Goal: Task Accomplishment & Management: Use online tool/utility

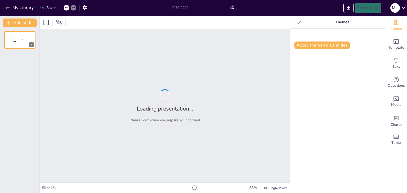
type input "Past vs Present: A Comparative Study of Irrigation Practices"
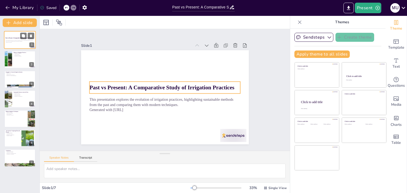
click at [15, 39] on div "Past vs Present: A Comparative Study of Irrigation Practices" at bounding box center [20, 38] width 29 height 2
click at [126, 84] on strong "Past vs Present: A Comparative Study of Irrigation Practices" at bounding box center [165, 86] width 78 height 128
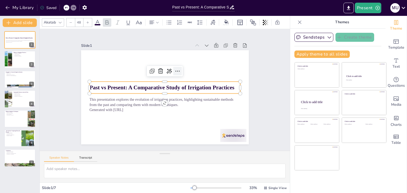
click at [178, 73] on div at bounding box center [183, 77] width 11 height 11
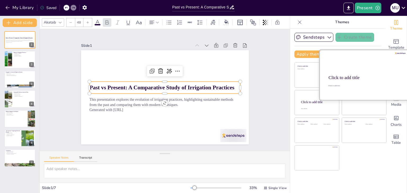
click at [372, 72] on div at bounding box center [363, 75] width 89 height 50
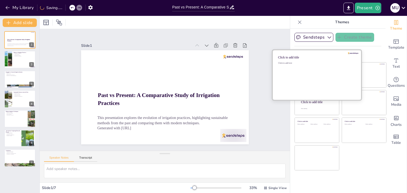
click at [301, 75] on div "Click to add text" at bounding box center [316, 78] width 76 height 33
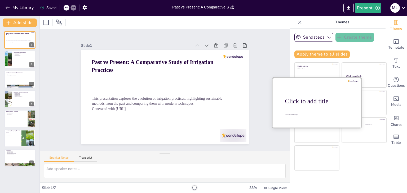
click at [308, 106] on div at bounding box center [316, 103] width 89 height 50
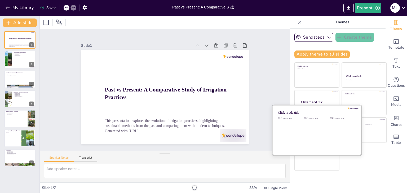
click at [311, 141] on div "Click to add text" at bounding box center [316, 133] width 24 height 33
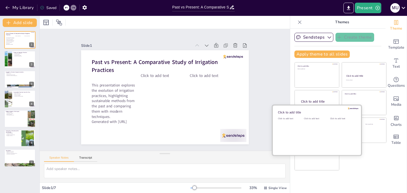
click at [308, 106] on div at bounding box center [316, 130] width 89 height 50
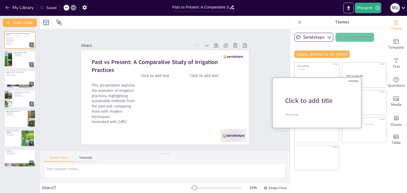
click at [308, 97] on div "Click to add title" at bounding box center [318, 100] width 67 height 9
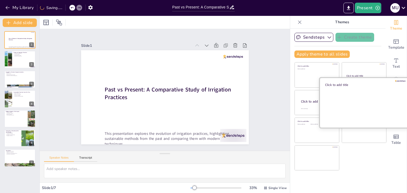
click at [377, 98] on div at bounding box center [363, 103] width 89 height 50
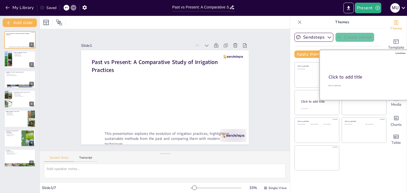
click at [367, 75] on div "Click to add title" at bounding box center [363, 77] width 70 height 6
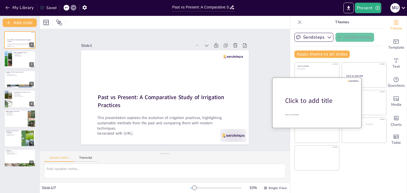
click at [306, 98] on div "Click to add title" at bounding box center [318, 100] width 67 height 9
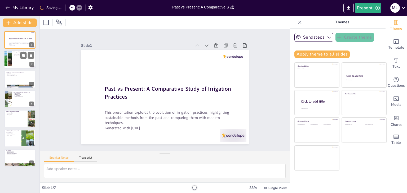
click at [14, 56] on p "Evolution of Agriculture" at bounding box center [23, 56] width 21 height 1
type textarea "Irrigation has played a vital role in agriculture for centuries, enabling the g…"
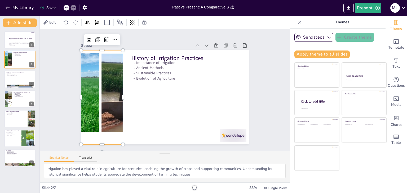
click at [108, 85] on div at bounding box center [183, 30] width 167 height 220
click at [108, 85] on div at bounding box center [101, 97] width 199 height 94
click at [108, 85] on div at bounding box center [150, 28] width 115 height 208
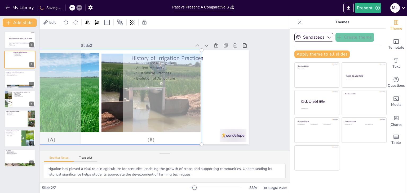
click at [109, 85] on div at bounding box center [222, 63] width 227 height 159
drag, startPoint x: 127, startPoint y: 120, endPoint x: 133, endPoint y: 120, distance: 6.1
click at [133, 120] on div at bounding box center [225, 108] width 229 height 175
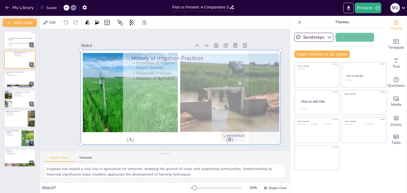
drag, startPoint x: 133, startPoint y: 120, endPoint x: 206, endPoint y: 137, distance: 74.5
click at [206, 137] on div at bounding box center [176, 103] width 229 height 175
click at [218, 114] on div at bounding box center [180, 97] width 205 height 101
drag, startPoint x: 218, startPoint y: 114, endPoint x: 228, endPoint y: 114, distance: 10.3
click at [228, 114] on div at bounding box center [180, 97] width 205 height 101
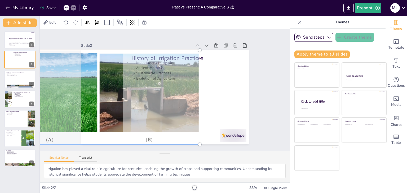
drag, startPoint x: 152, startPoint y: 141, endPoint x: 69, endPoint y: 133, distance: 83.5
click at [69, 133] on div at bounding box center [103, 110] width 222 height 141
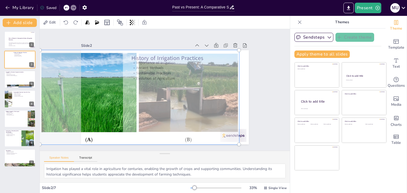
drag, startPoint x: 97, startPoint y: 122, endPoint x: 102, endPoint y: 120, distance: 5.9
click at [102, 120] on div at bounding box center [140, 81] width 226 height 202
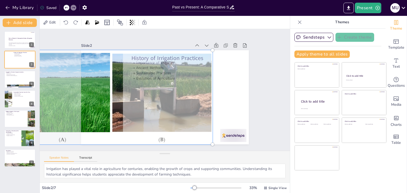
drag, startPoint x: 119, startPoint y: 80, endPoint x: 120, endPoint y: 91, distance: 10.9
click at [120, 91] on div at bounding box center [112, 86] width 222 height 141
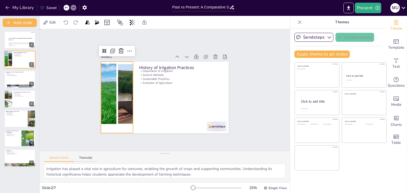
click at [242, 88] on div "Slide 1 Past vs Present: A Comparative Study of Irrigation Practices This prese…" at bounding box center [165, 90] width 250 height 122
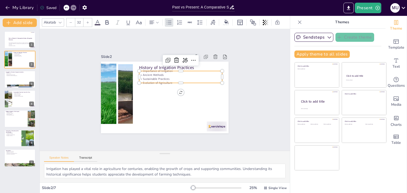
click at [137, 81] on div "History of Irrigation Practices Importance of Irrigation Ancient Methods Sustai…" at bounding box center [164, 98] width 127 height 72
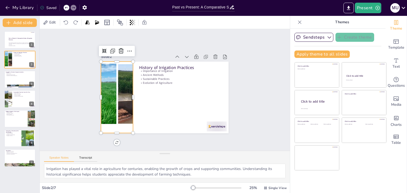
click at [110, 98] on div at bounding box center [139, 129] width 155 height 161
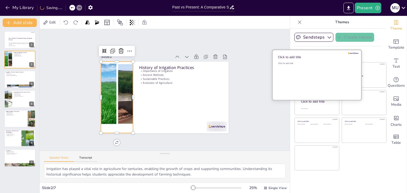
click at [296, 68] on div "Click to add text" at bounding box center [316, 78] width 76 height 33
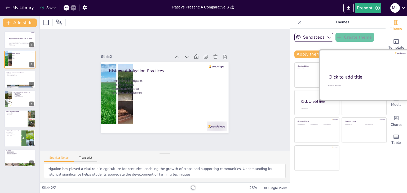
click at [361, 69] on div at bounding box center [363, 75] width 89 height 50
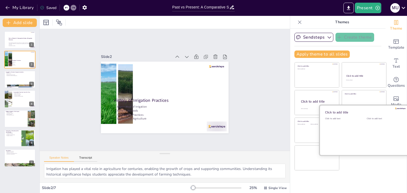
click at [356, 133] on div at bounding box center [363, 130] width 89 height 50
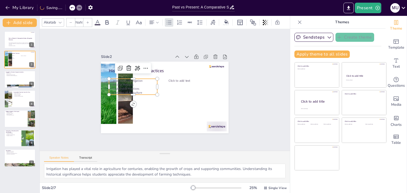
type input "32"
click at [109, 79] on p "Importance of Irrigation" at bounding box center [133, 81] width 48 height 4
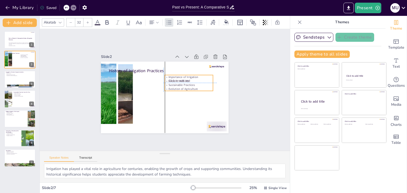
drag, startPoint x: 108, startPoint y: 78, endPoint x: 162, endPoint y: 75, distance: 54.4
click at [165, 75] on p "Importance of Irrigation" at bounding box center [189, 77] width 48 height 4
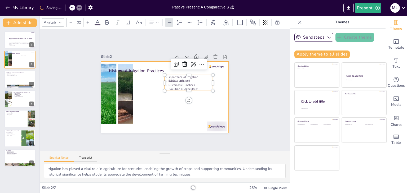
click at [148, 84] on div at bounding box center [165, 82] width 139 height 97
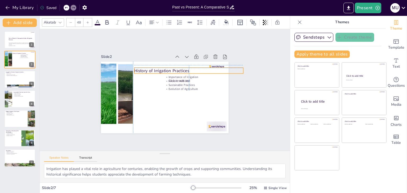
drag, startPoint x: 140, startPoint y: 68, endPoint x: 164, endPoint y: 66, distance: 24.7
click at [164, 68] on p "History of Irrigation Practices" at bounding box center [188, 71] width 109 height 6
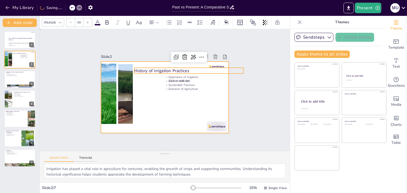
click at [158, 96] on div at bounding box center [157, 88] width 97 height 139
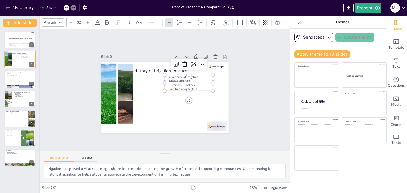
click at [167, 93] on p "Sustainable Practices" at bounding box center [143, 102] width 47 height 19
click at [172, 81] on p "Sustainable Practices" at bounding box center [165, 66] width 14 height 48
click at [187, 90] on p "Click to add text" at bounding box center [182, 113] width 19 height 47
type input "45"
click at [187, 79] on p "Click to add text" at bounding box center [193, 81] width 48 height 4
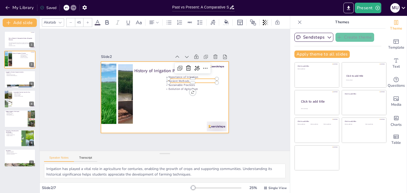
click at [165, 98] on div at bounding box center [157, 93] width 117 height 146
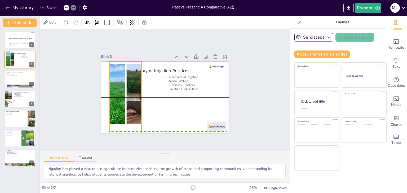
drag, startPoint x: 111, startPoint y: 109, endPoint x: 120, endPoint y: 107, distance: 8.8
click at [120, 107] on div at bounding box center [126, 98] width 151 height 72
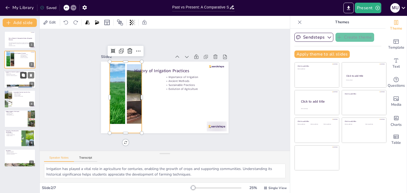
click at [24, 76] on icon at bounding box center [23, 75] width 3 height 3
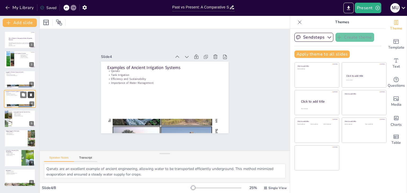
click at [31, 93] on icon at bounding box center [31, 95] width 4 height 4
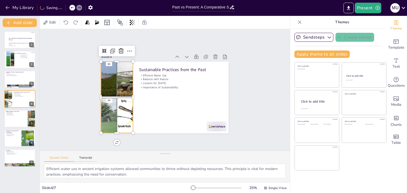
click at [143, 99] on div at bounding box center [205, 116] width 125 height 123
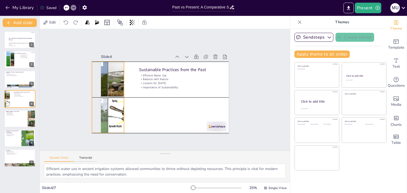
drag, startPoint x: 128, startPoint y: 96, endPoint x: 120, endPoint y: 97, distance: 8.8
click at [120, 94] on div at bounding box center [146, 36] width 92 height 116
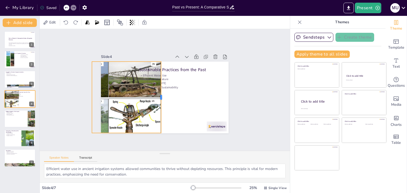
drag, startPoint x: 120, startPoint y: 94, endPoint x: 165, endPoint y: 98, distance: 45.6
click at [165, 98] on div at bounding box center [159, 95] width 33 height 67
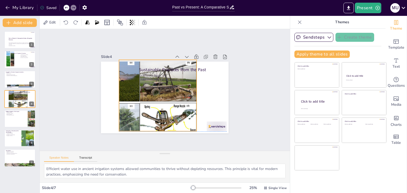
drag, startPoint x: 134, startPoint y: 97, endPoint x: 156, endPoint y: 96, distance: 21.5
click at [156, 96] on div at bounding box center [137, 94] width 134 height 116
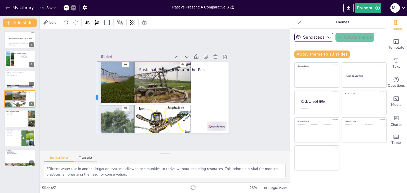
drag, startPoint x: 109, startPoint y: 93, endPoint x: 80, endPoint y: 96, distance: 29.5
click at [81, 93] on div at bounding box center [100, 61] width 39 height 64
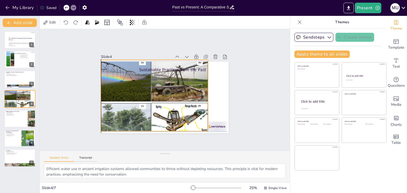
drag, startPoint x: 123, startPoint y: 93, endPoint x: 141, endPoint y: 90, distance: 18.2
click at [141, 90] on div at bounding box center [146, 92] width 142 height 136
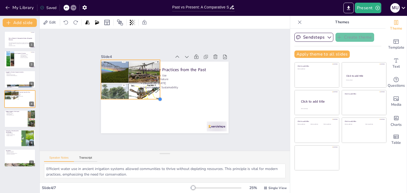
drag, startPoint x: 205, startPoint y: 131, endPoint x: 157, endPoint y: 95, distance: 59.3
click at [157, 95] on div "Sustainable Practices from the Past Efficient Water Use Balance with Nature Les…" at bounding box center [165, 82] width 134 height 85
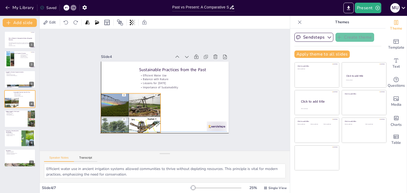
drag, startPoint x: 129, startPoint y: 84, endPoint x: 128, endPoint y: 116, distance: 31.8
click at [169, 94] on div at bounding box center [203, 67] width 68 height 54
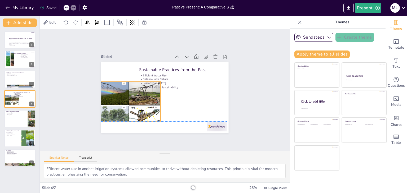
drag, startPoint x: 126, startPoint y: 91, endPoint x: 127, endPoint y: 81, distance: 10.6
click at [127, 82] on div at bounding box center [131, 109] width 68 height 54
click at [125, 119] on div at bounding box center [126, 85] width 78 height 73
click at [129, 88] on div at bounding box center [161, 51] width 65 height 75
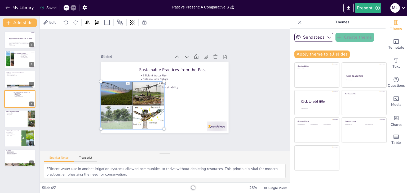
drag, startPoint x: 127, startPoint y: 119, endPoint x: 136, endPoint y: 123, distance: 9.4
click at [136, 98] on div at bounding box center [168, 54] width 82 height 87
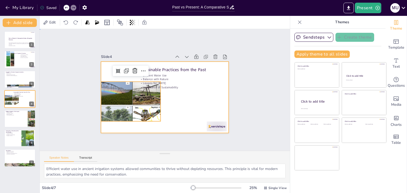
click at [173, 102] on div at bounding box center [159, 95] width 143 height 138
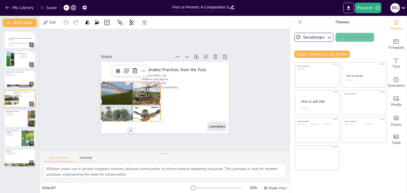
click at [124, 95] on div at bounding box center [129, 90] width 77 height 69
click at [124, 95] on div at bounding box center [143, 61] width 60 height 71
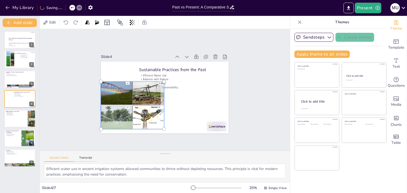
drag, startPoint x: 130, startPoint y: 113, endPoint x: 132, endPoint y: 121, distance: 8.3
click at [132, 101] on div at bounding box center [142, 61] width 67 height 79
click at [130, 96] on div at bounding box center [160, 54] width 73 height 83
click at [130, 102] on div at bounding box center [128, 91] width 85 height 78
click at [130, 102] on div at bounding box center [166, 125] width 78 height 85
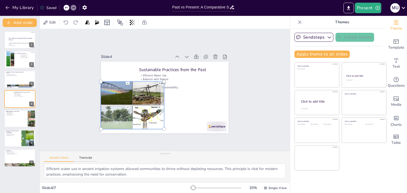
drag, startPoint x: 130, startPoint y: 104, endPoint x: 136, endPoint y: 143, distance: 39.6
click at [136, 143] on div "Slide 1 Past vs Present: A Comparative Study of Irrigation Practices This prese…" at bounding box center [164, 89] width 230 height 277
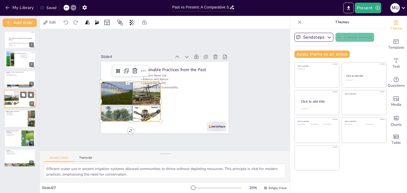
click at [22, 107] on div "Sustainable Practices from the Past Efficient Water Use Balance with Nature Les…" at bounding box center [20, 99] width 32 height 18
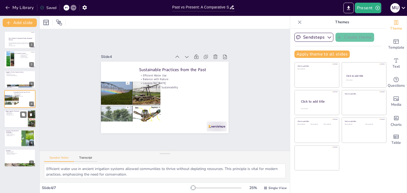
click at [13, 117] on div at bounding box center [20, 119] width 32 height 18
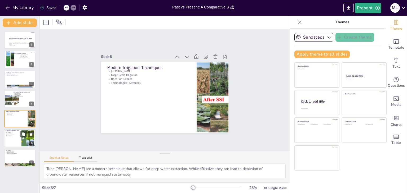
click at [11, 136] on p "Engaging Learning" at bounding box center [13, 136] width 14 height 1
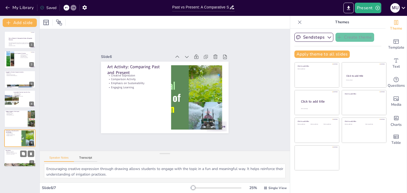
click at [18, 152] on p "Application of Lessons" at bounding box center [20, 152] width 29 height 1
type textarea "Reflecting on past practices encourages students to think critically about how …"
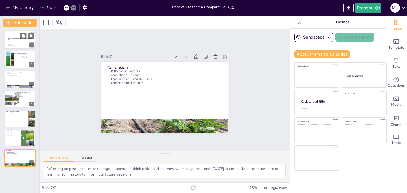
click at [8, 37] on div at bounding box center [20, 40] width 32 height 18
